Goal: Information Seeking & Learning: Learn about a topic

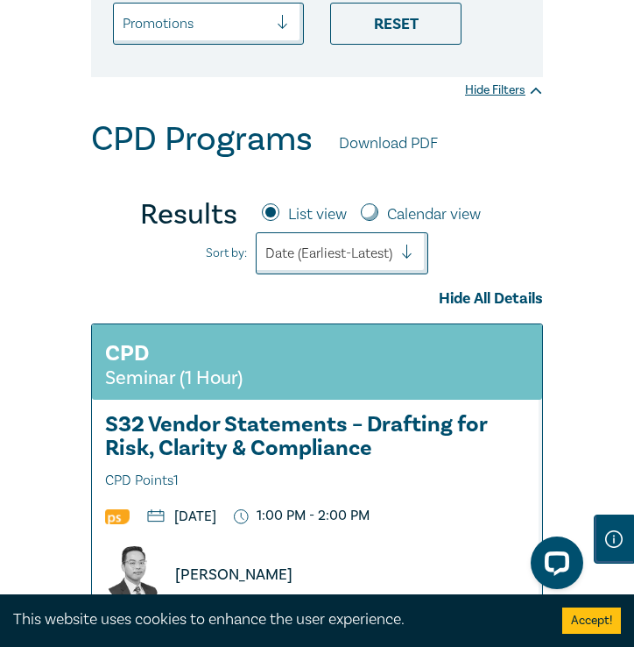
scroll to position [88, 0]
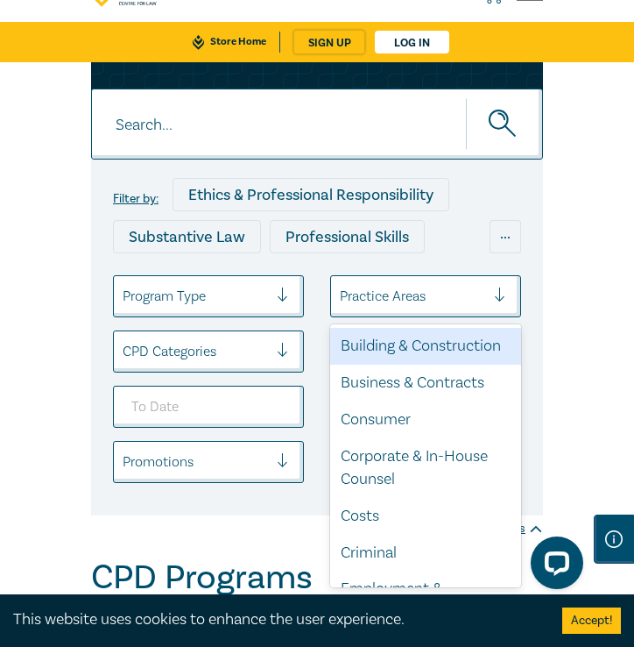
click at [494, 294] on div "Practice Areas" at bounding box center [412, 296] width 163 height 30
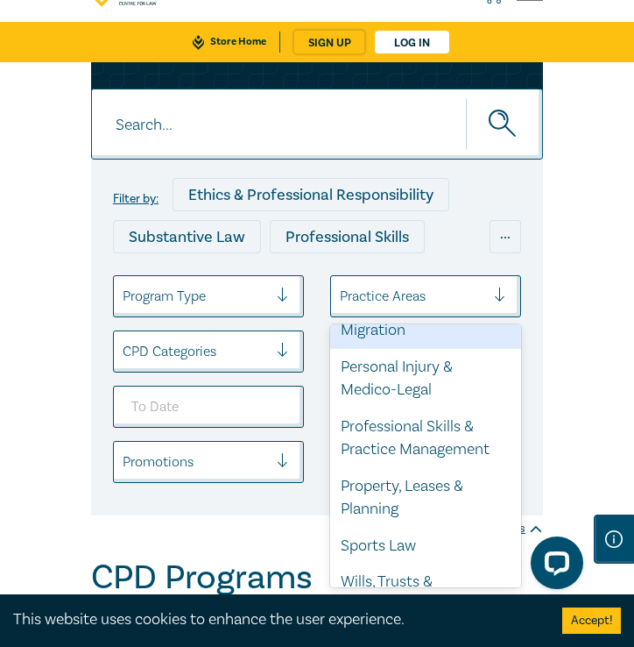
scroll to position [764, 0]
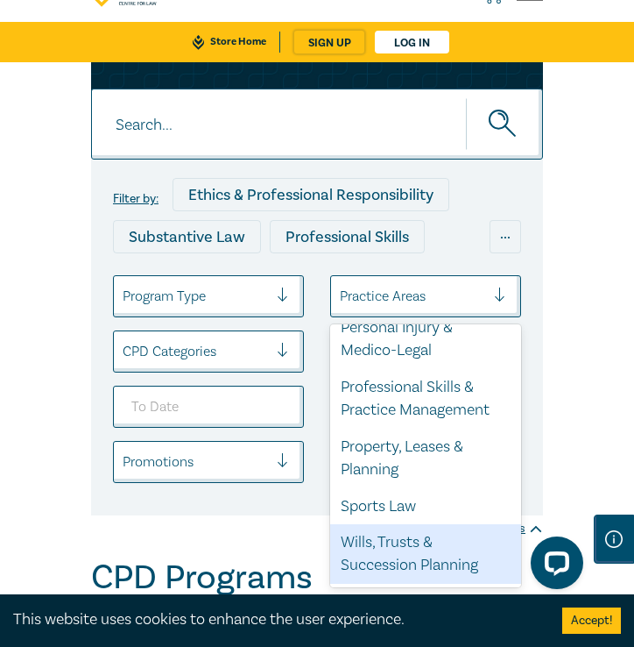
click at [373, 548] on div "Wills, Trusts & Succession Planning" at bounding box center [425, 554] width 191 height 60
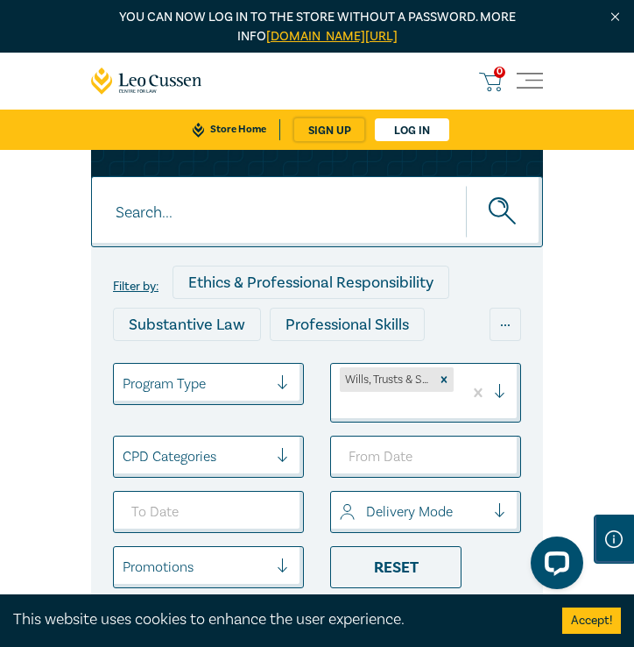
scroll to position [175, 0]
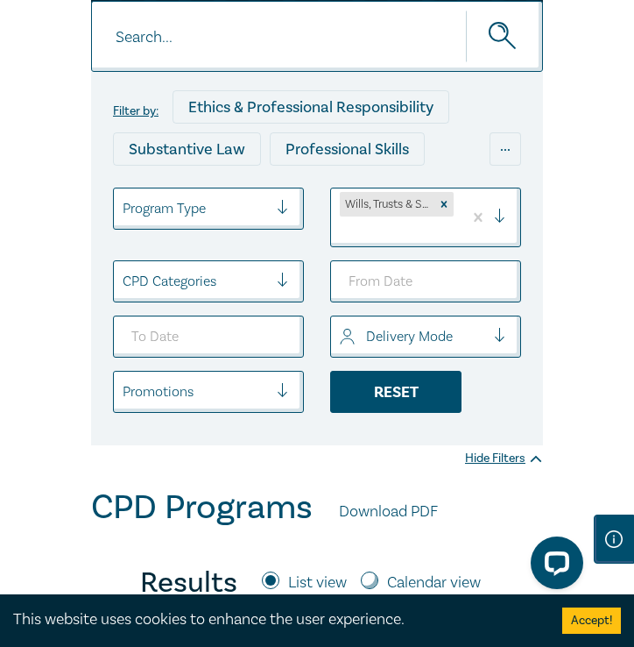
click at [400, 406] on div "Reset" at bounding box center [395, 392] width 131 height 42
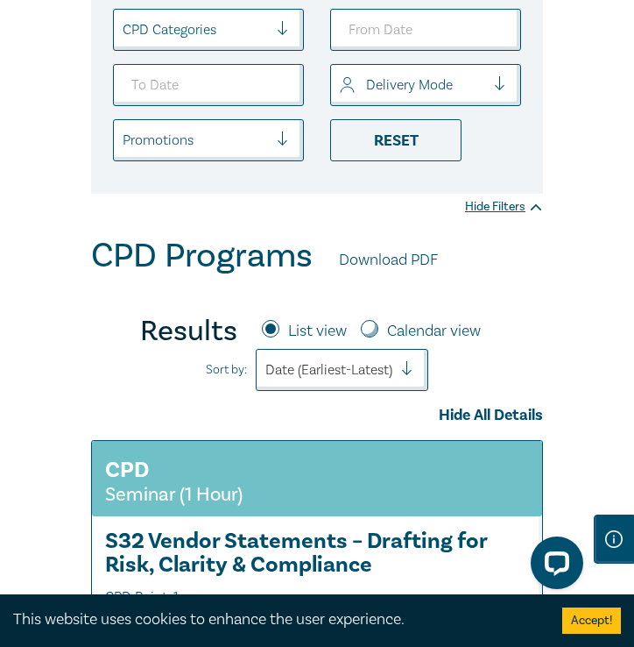
scroll to position [175, 0]
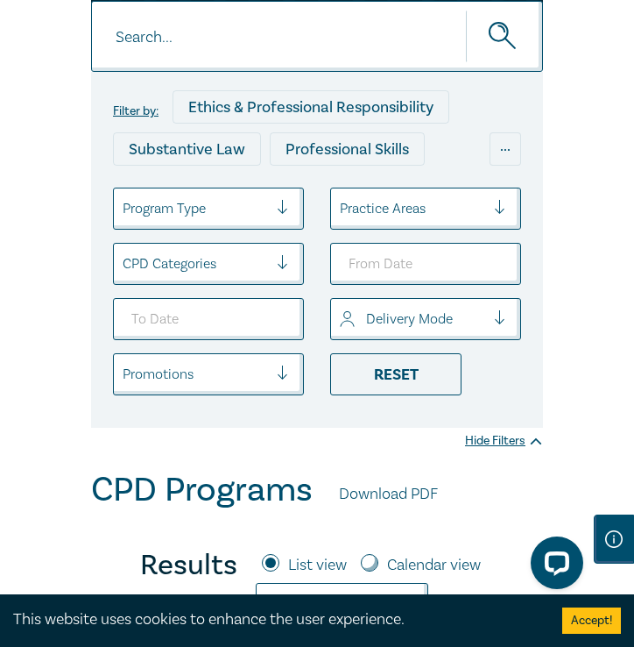
click at [504, 208] on div at bounding box center [507, 209] width 26 height 18
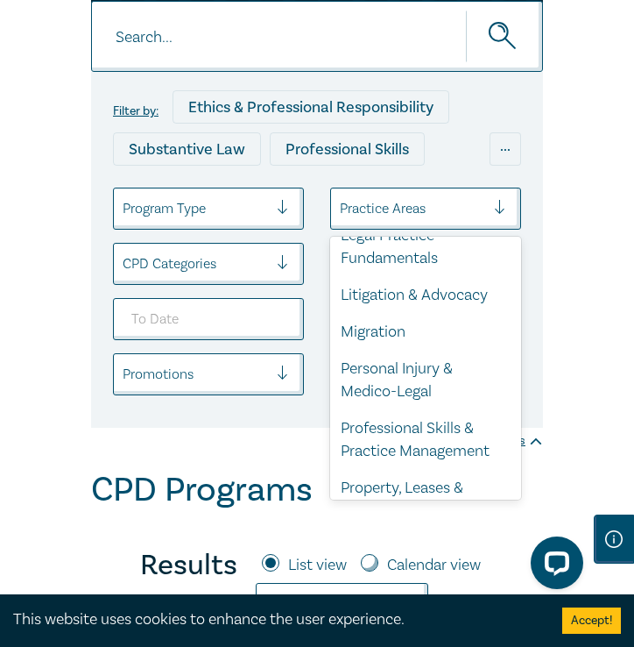
scroll to position [764, 0]
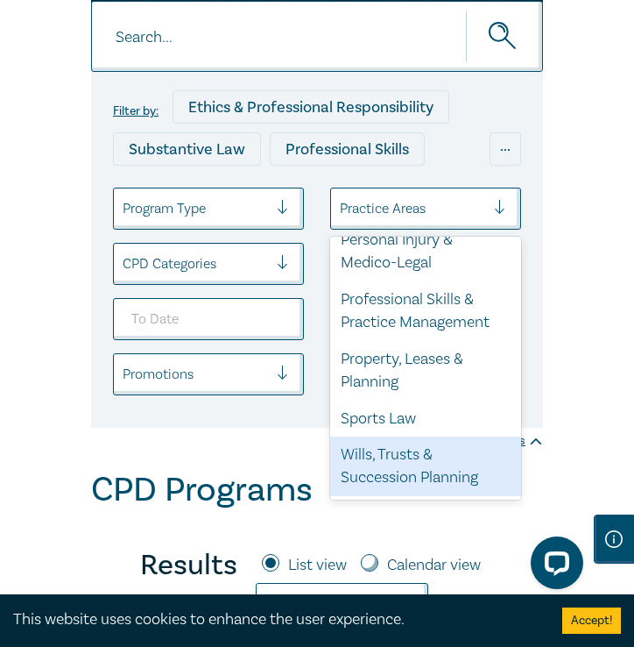
click at [386, 478] on div "Wills, Trusts & Succession Planning" at bounding box center [425, 466] width 191 height 60
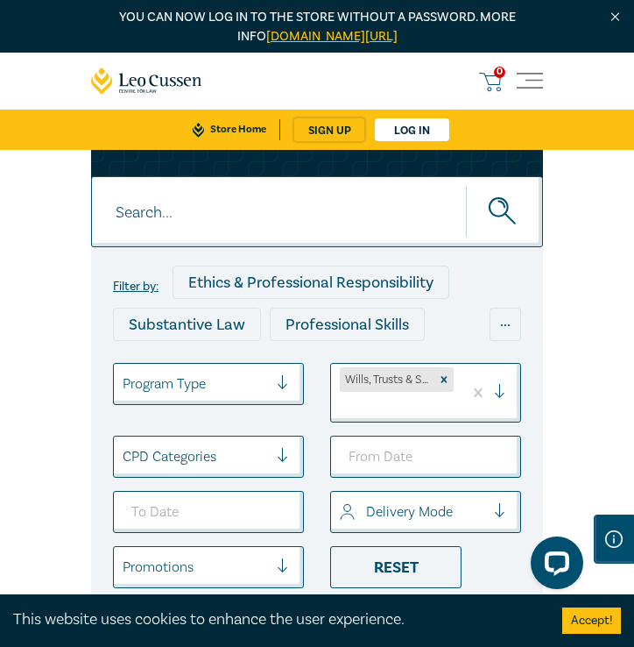
click at [497, 219] on icon "submit" at bounding box center [504, 212] width 31 height 31
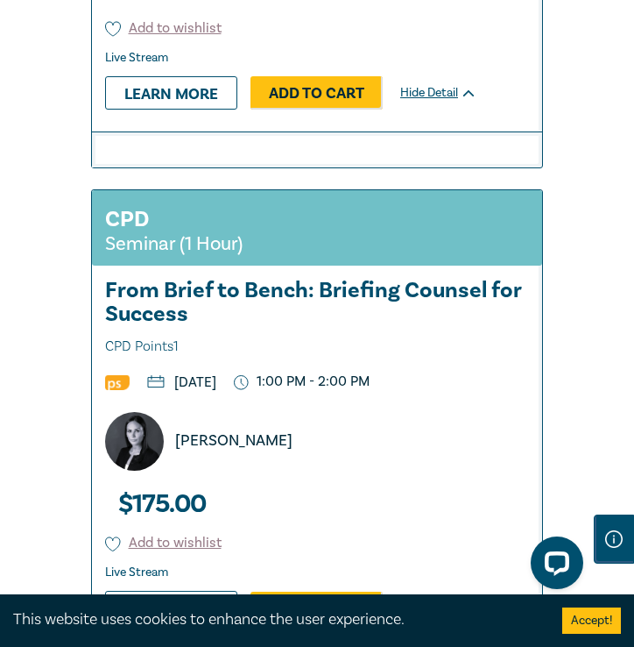
scroll to position [6572, 0]
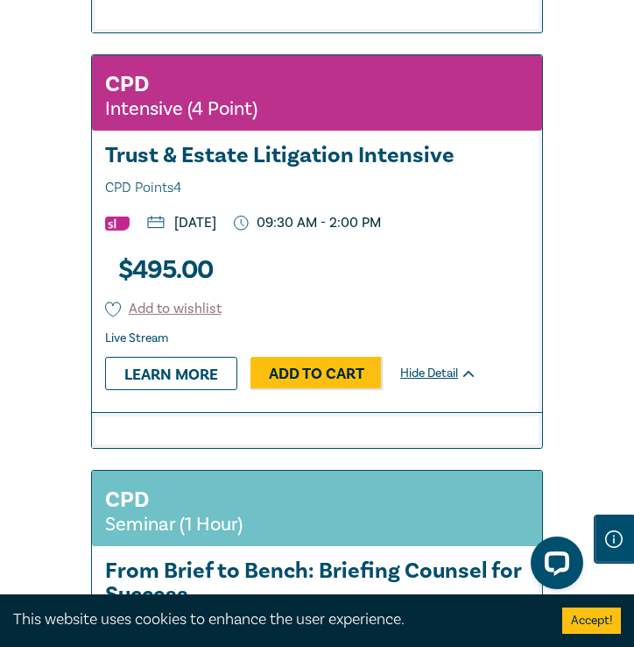
click at [297, 190] on h3 "Trust & Estate Litigation Intensive CPD Points 4" at bounding box center [317, 172] width 424 height 56
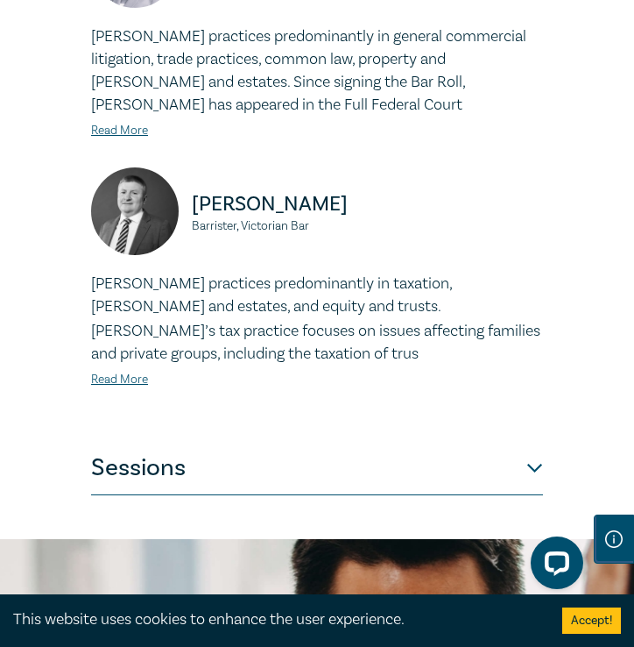
scroll to position [1484, 0]
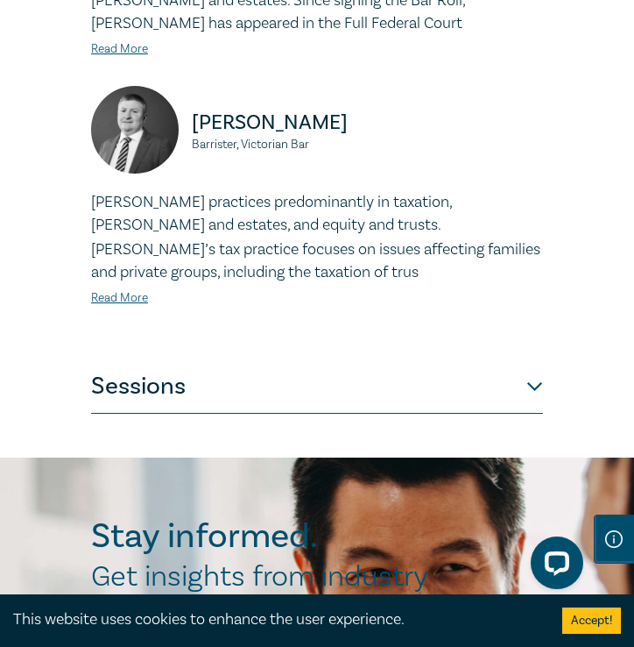
click at [532, 376] on button "Sessions" at bounding box center [317, 387] width 452 height 53
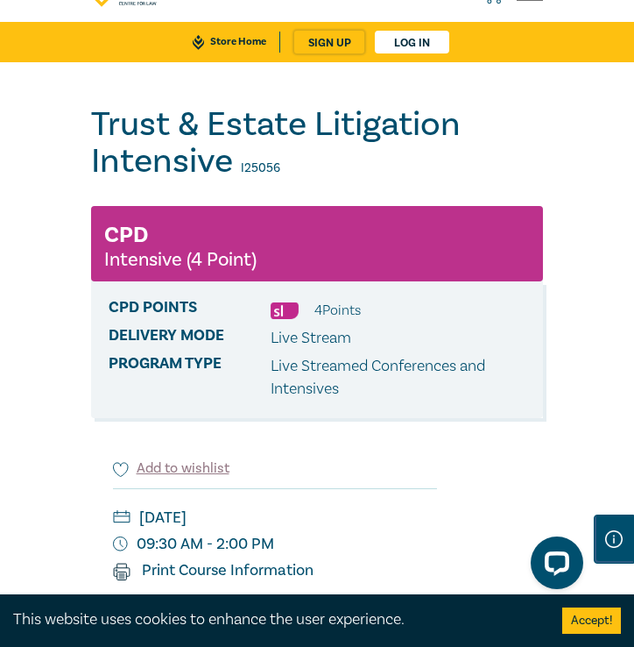
scroll to position [73, 0]
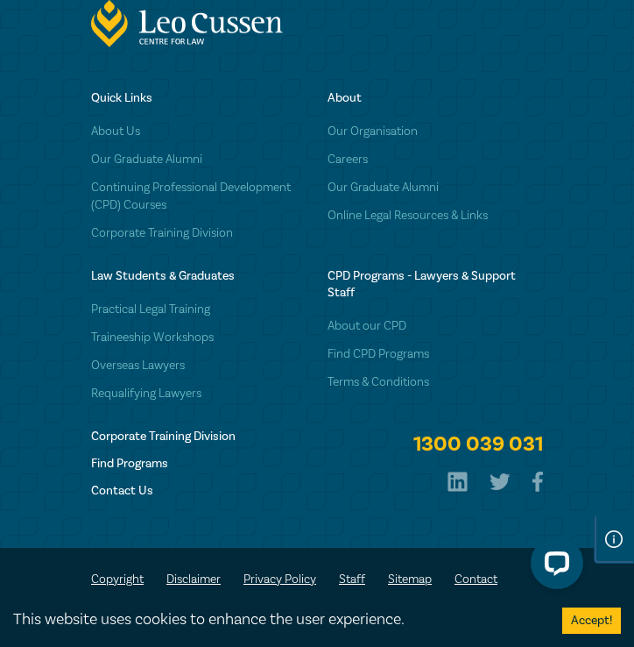
scroll to position [16580, 0]
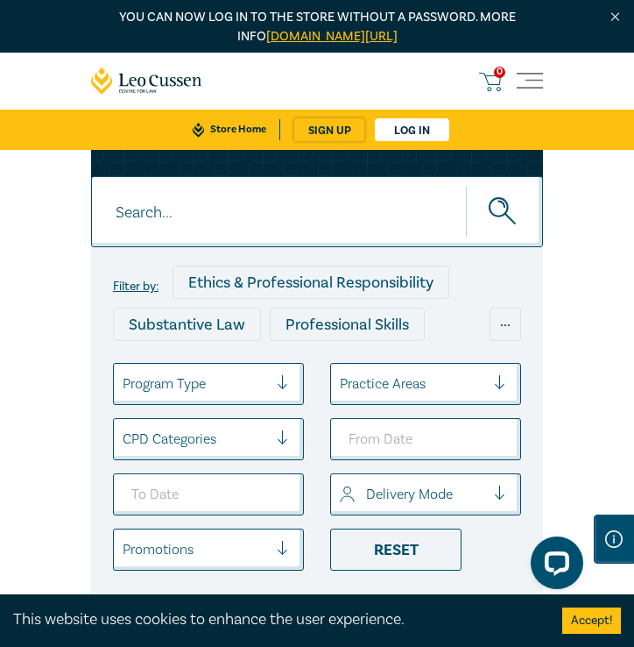
click at [463, 389] on div at bounding box center [412, 383] width 145 height 23
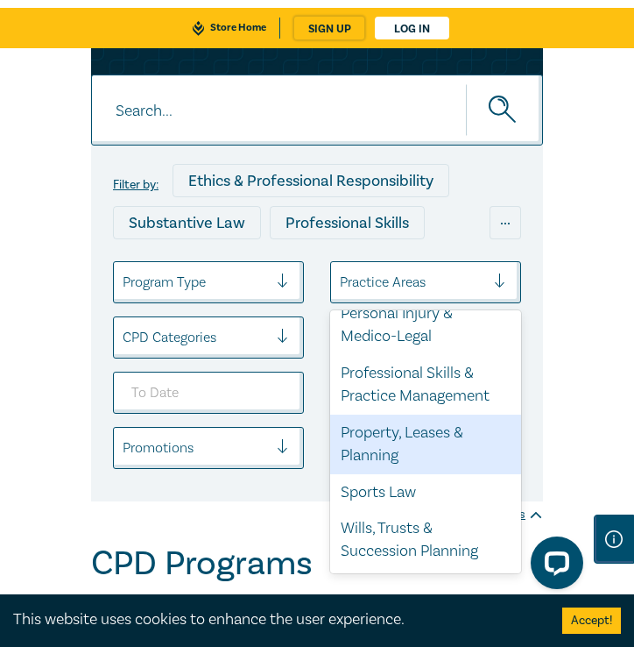
scroll to position [209, 0]
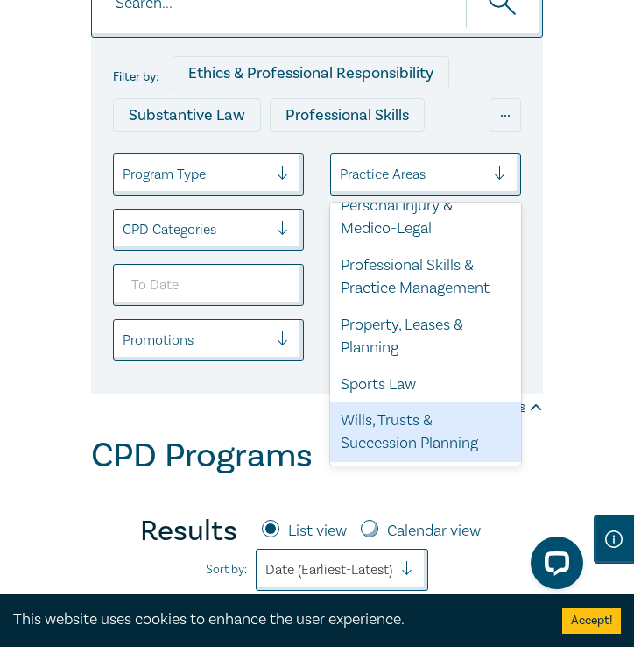
click at [438, 436] on div "Wills, Trusts & Succession Planning" at bounding box center [425, 432] width 191 height 60
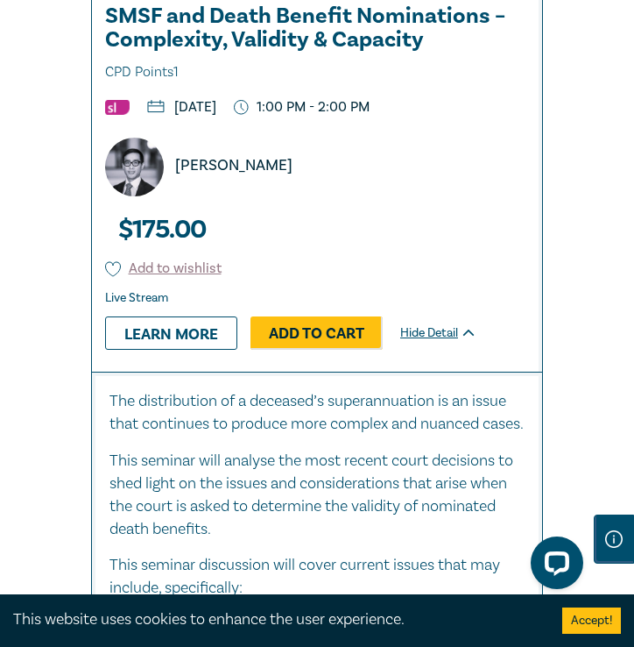
scroll to position [1683, 0]
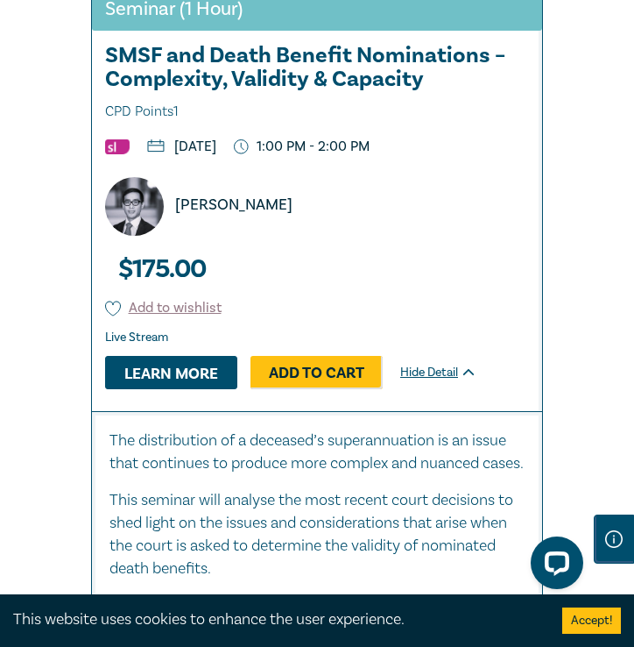
click at [189, 358] on link "Learn more" at bounding box center [171, 372] width 132 height 33
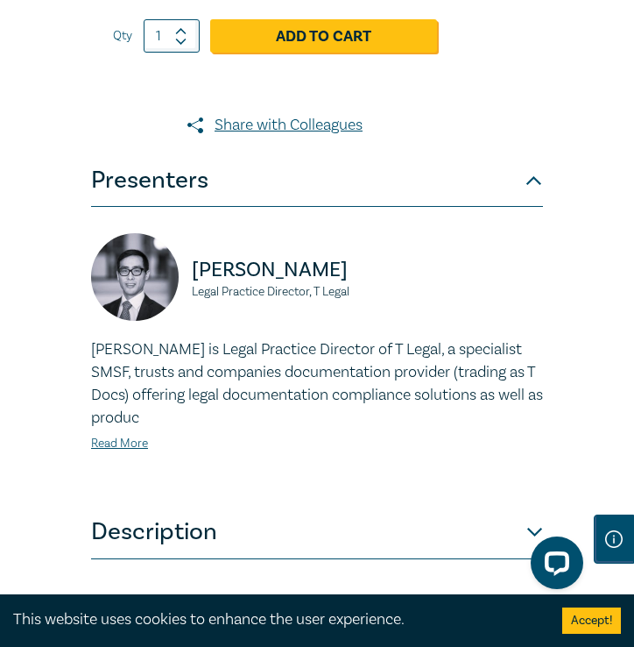
scroll to position [1052, 0]
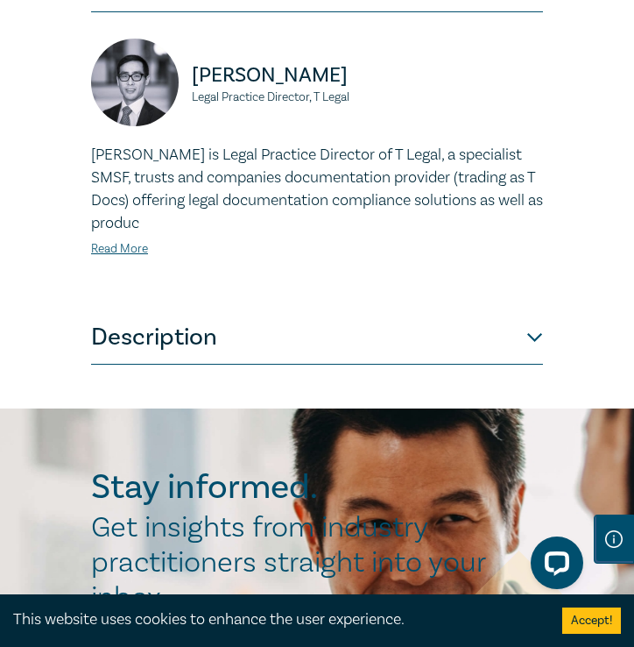
click at [179, 332] on button "Description" at bounding box center [317, 338] width 452 height 53
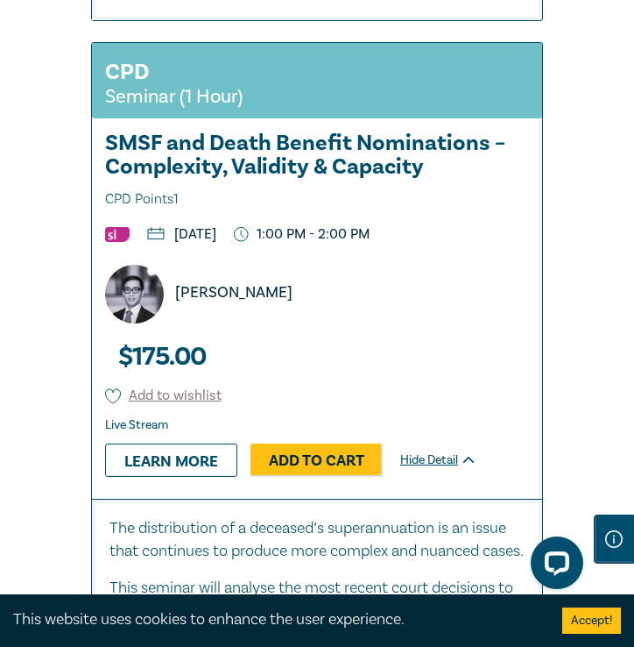
scroll to position [1683, 0]
